Goal: Task Accomplishment & Management: Complete application form

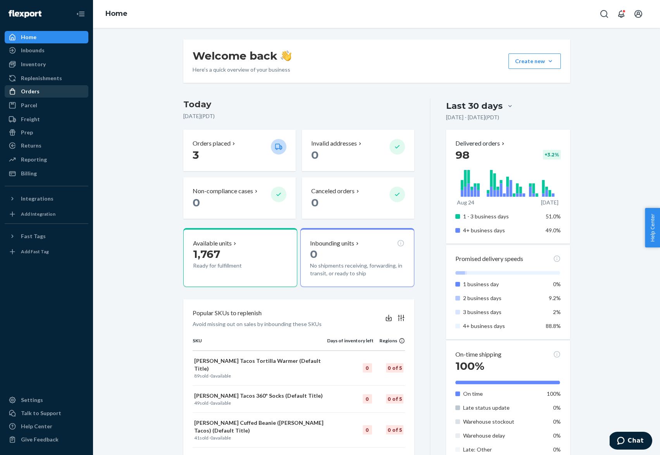
click at [41, 93] on div "Orders" at bounding box center [46, 91] width 82 height 11
click at [41, 65] on div "Inventory" at bounding box center [33, 64] width 25 height 8
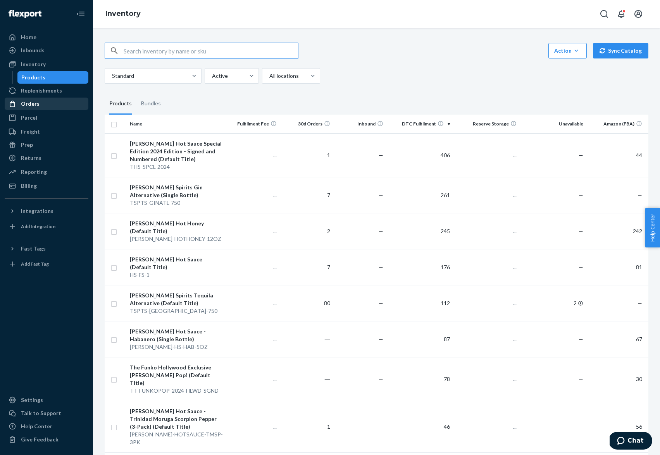
click at [43, 100] on div "Orders" at bounding box center [46, 103] width 82 height 11
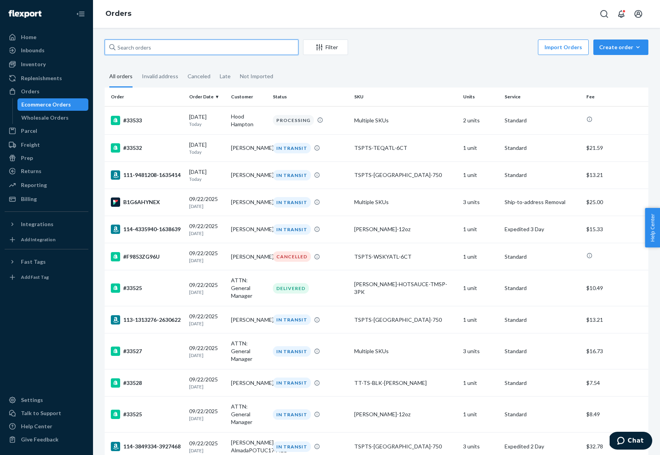
click at [139, 45] on input "text" at bounding box center [202, 48] width 194 height 16
paste input "A950735"
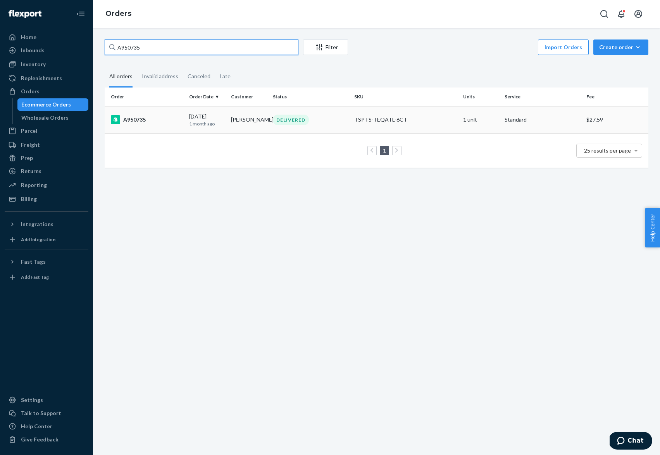
type input "A950735"
click at [136, 122] on div "A950735" at bounding box center [147, 119] width 72 height 9
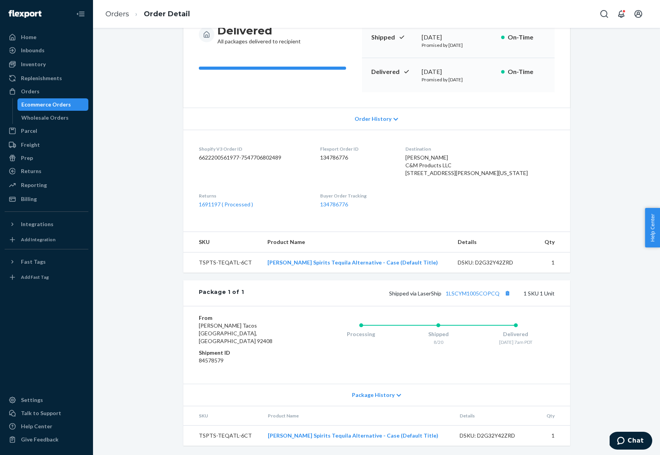
scroll to position [102, 0]
click at [498, 297] on link "1LSCYM1005COPCQ" at bounding box center [473, 293] width 54 height 7
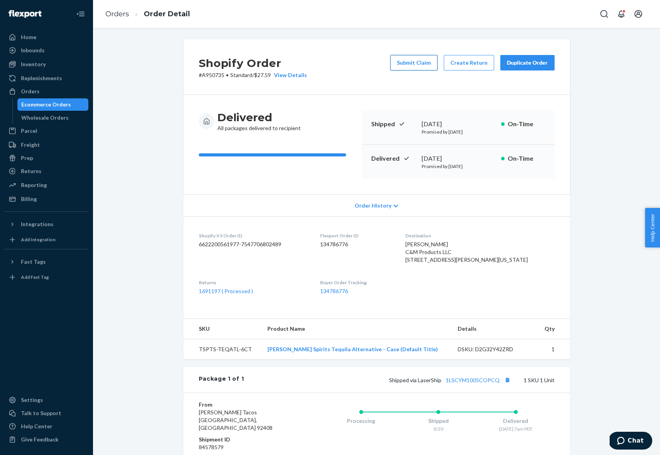
click at [428, 65] on button "Submit Claim" at bounding box center [413, 63] width 47 height 16
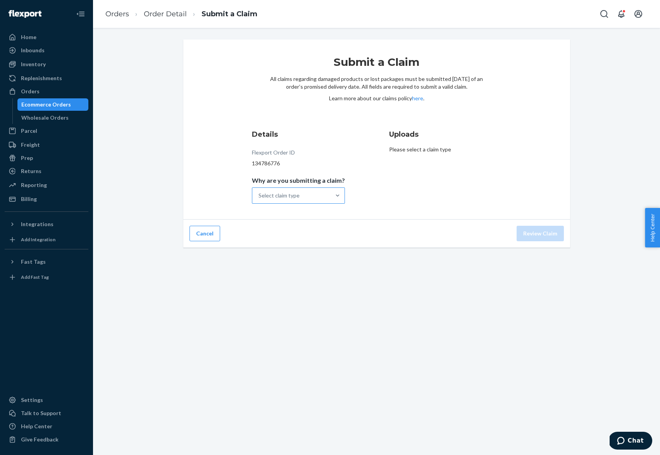
click at [313, 196] on div "Select claim type" at bounding box center [291, 196] width 78 height 16
click at [259, 196] on input "Why are you submitting a claim? Select claim type" at bounding box center [258, 196] width 1 height 8
click at [313, 214] on div "Order delivered but lost" at bounding box center [298, 215] width 90 height 16
click at [259, 200] on input "Why are you submitting a claim? option Order delivered but lost focused, 1 of 4…" at bounding box center [258, 196] width 1 height 8
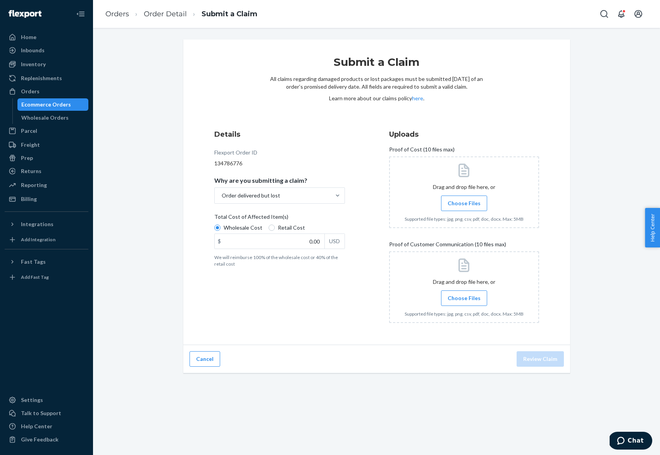
click at [273, 227] on label "Retail Cost" at bounding box center [287, 228] width 36 height 8
click at [273, 227] on input "Retail Cost" at bounding box center [272, 228] width 6 height 6
radio input "true"
radio input "false"
click at [313, 245] on input "0.00" at bounding box center [270, 241] width 110 height 15
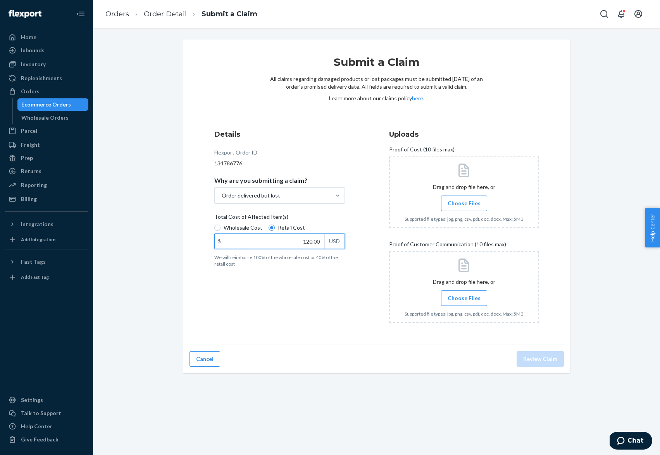
type input "120.00"
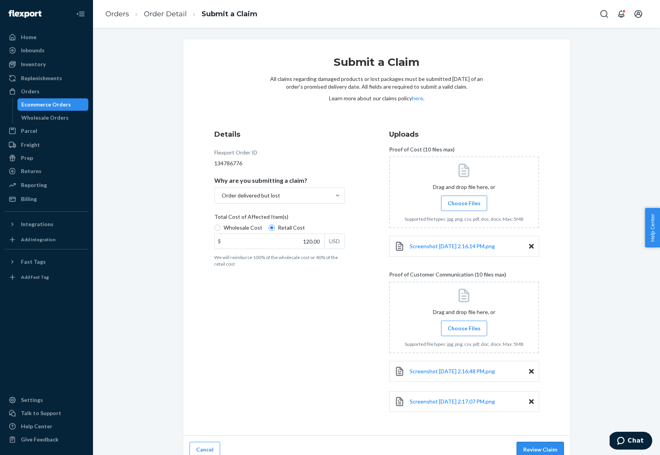
click at [543, 444] on button "Review Claim" at bounding box center [540, 450] width 47 height 16
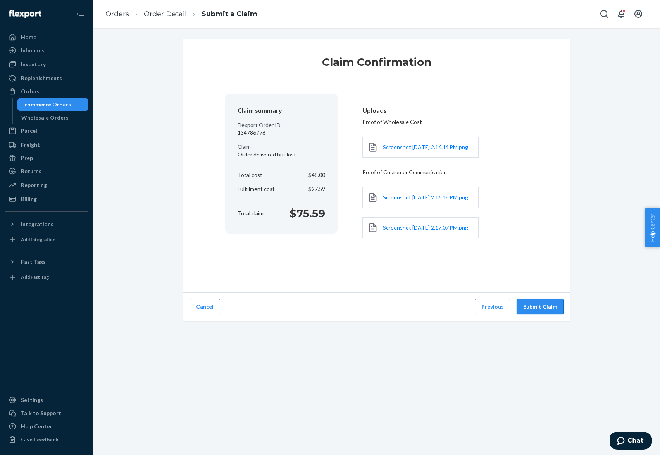
click at [543, 315] on button "Submit Claim" at bounding box center [540, 307] width 47 height 16
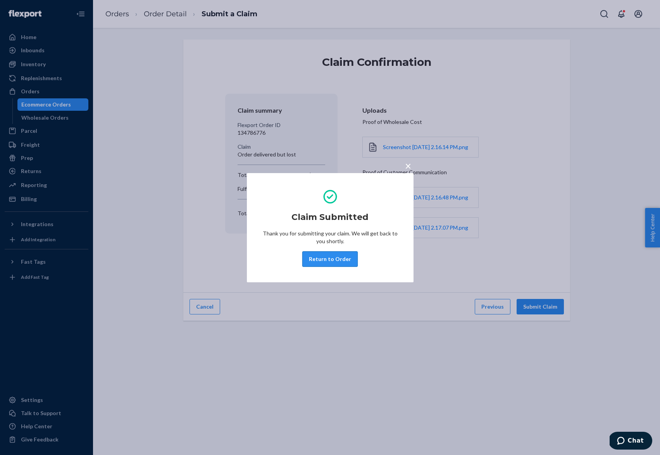
click at [338, 258] on button "Return to Order" at bounding box center [329, 259] width 55 height 16
